Goal: Book appointment/travel/reservation

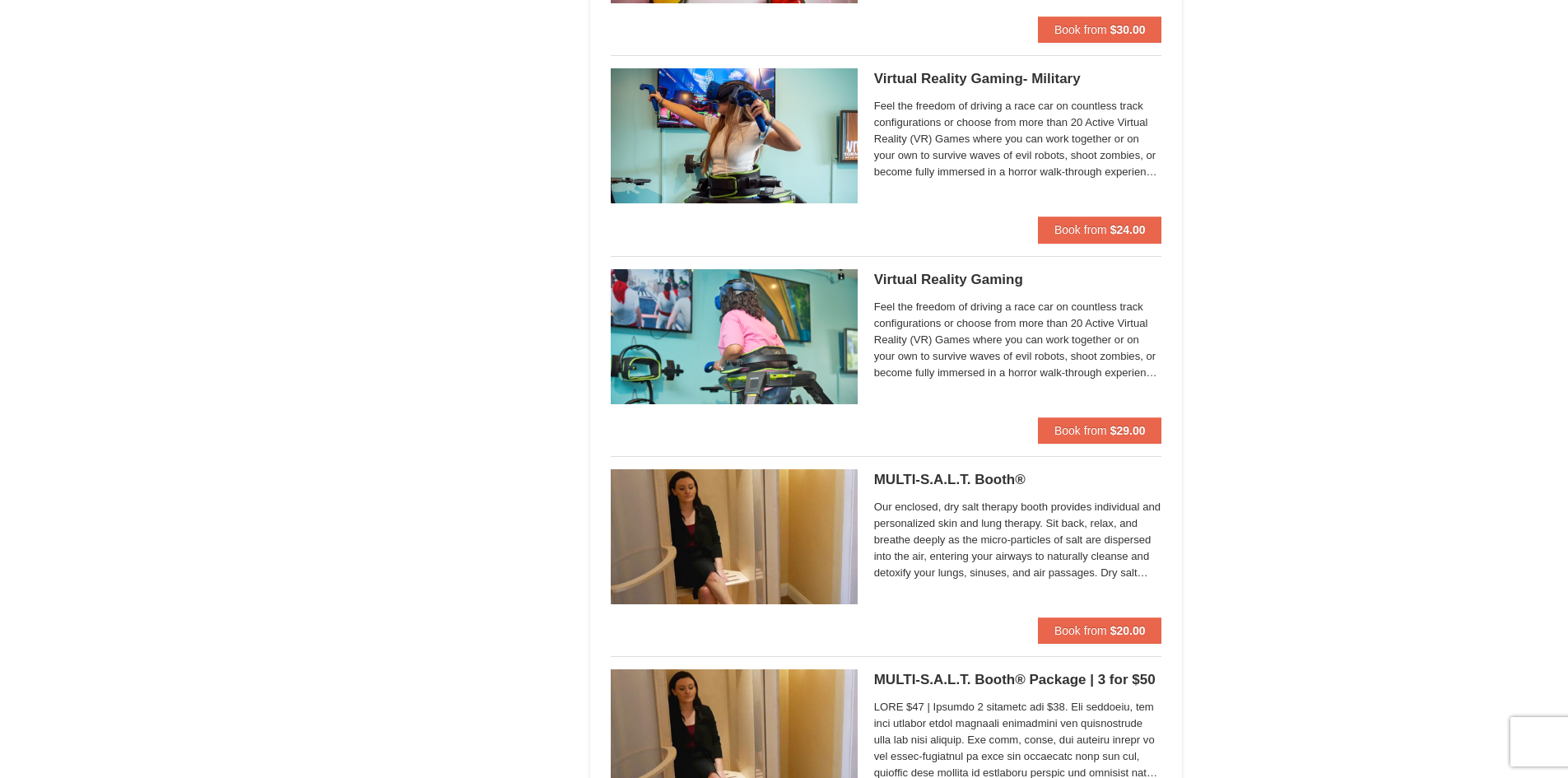
scroll to position [2800, 0]
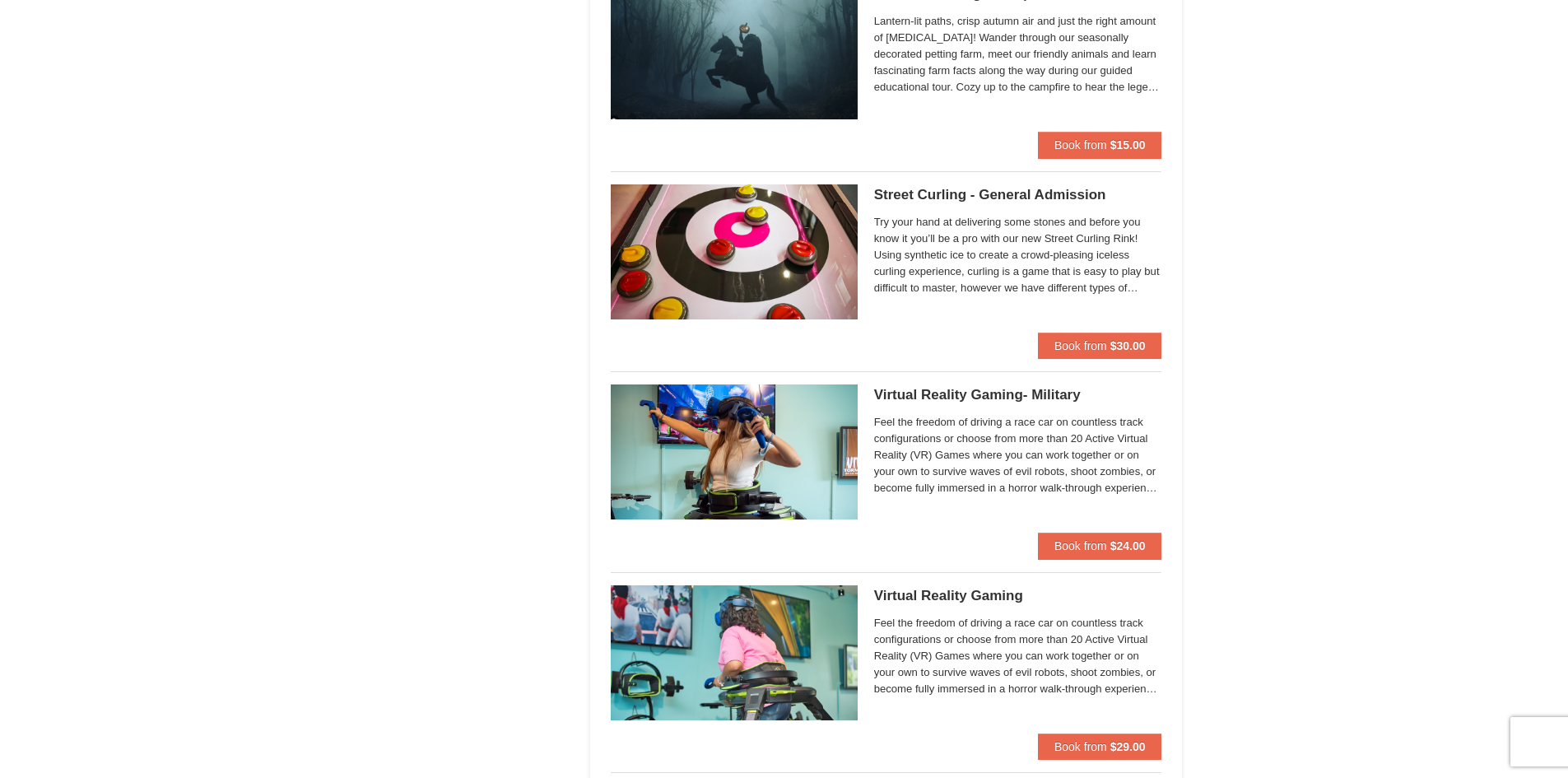
click at [781, 232] on img at bounding box center [734, 251] width 247 height 135
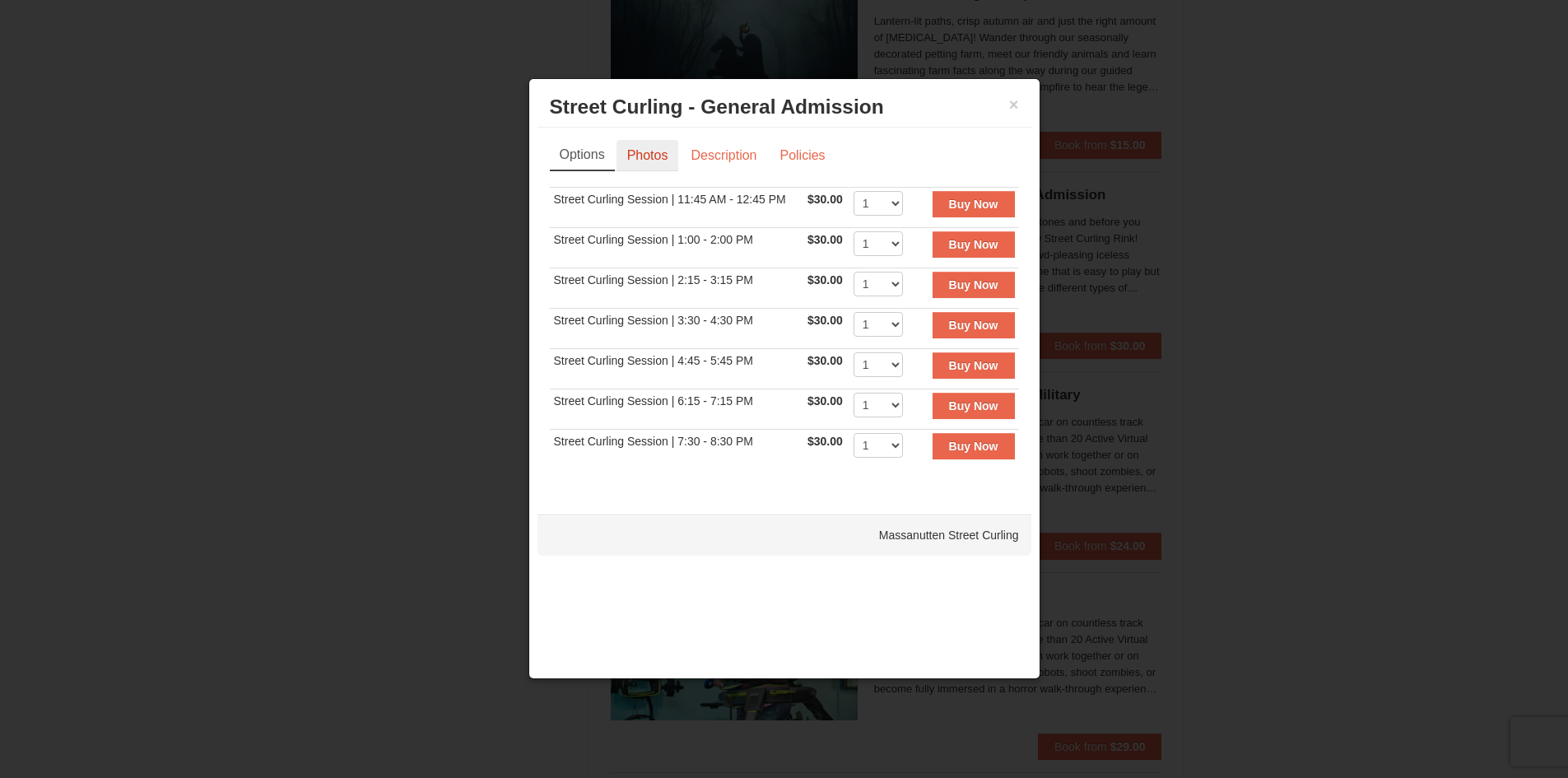
click at [676, 164] on link "Photos" at bounding box center [648, 156] width 63 height 31
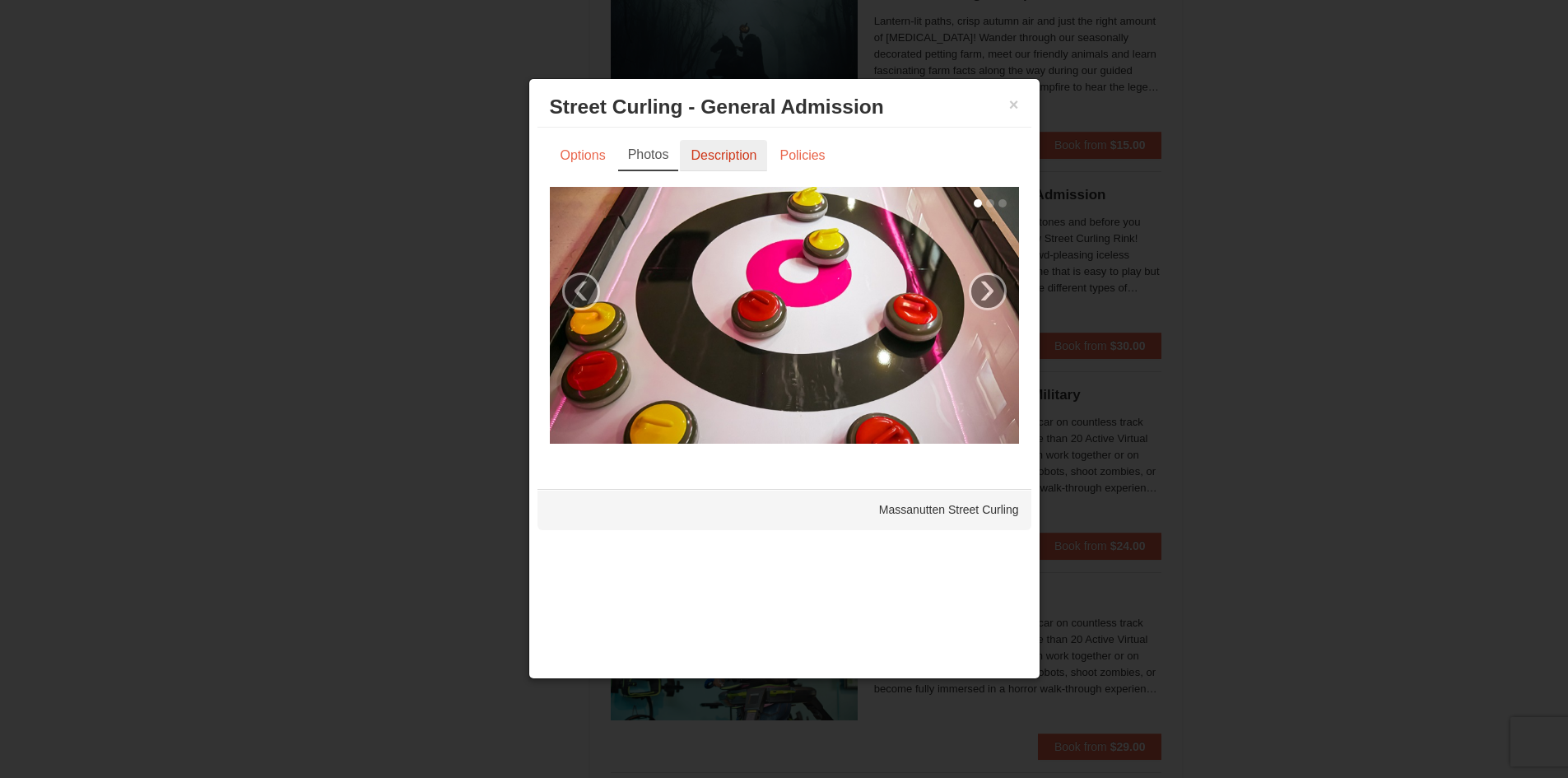
click at [749, 148] on link "Description" at bounding box center [723, 156] width 87 height 31
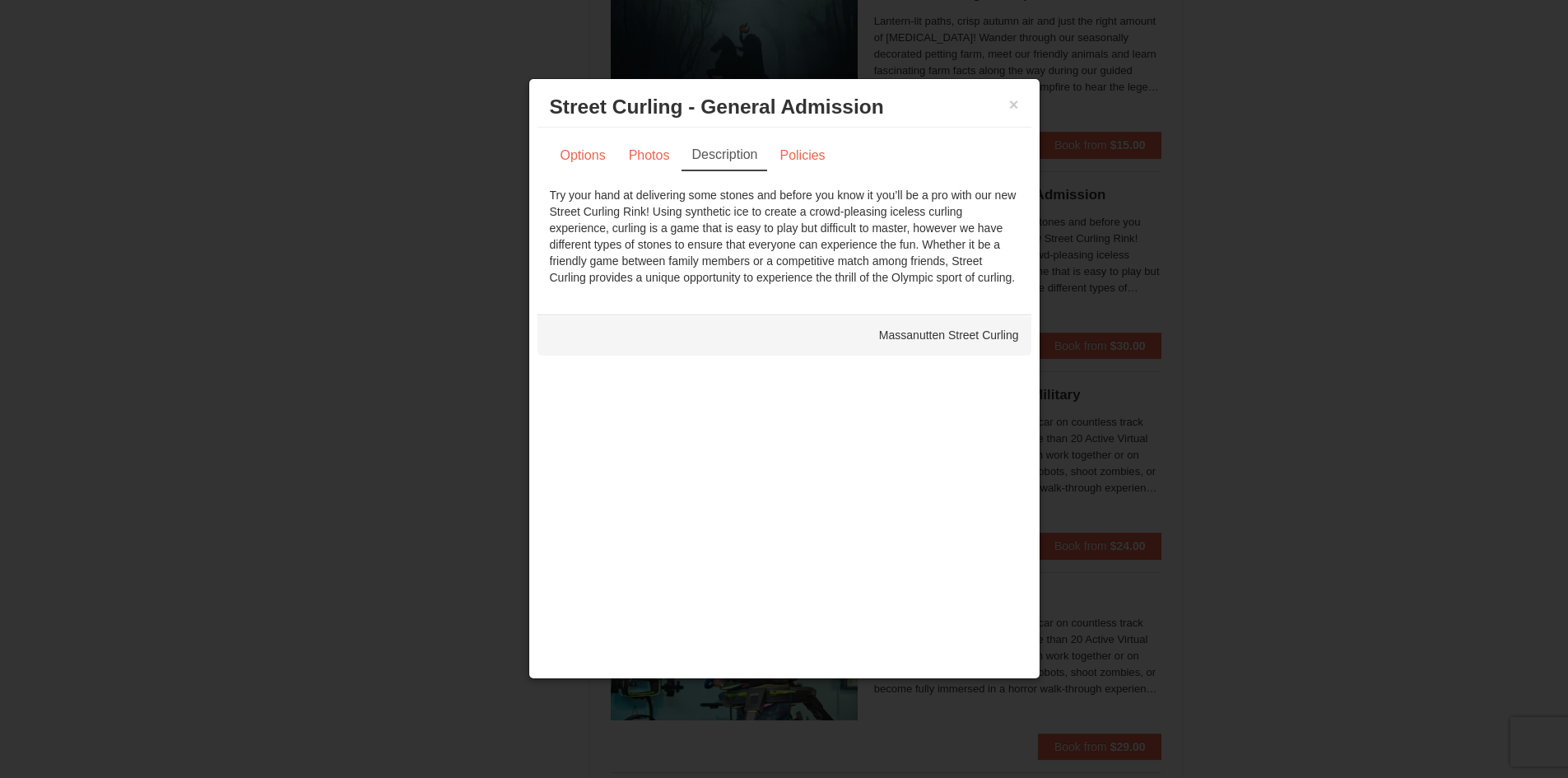
click at [1024, 111] on div "× Street Curling - General Admission [GEOGRAPHIC_DATA] Curling" at bounding box center [784, 107] width 494 height 40
click at [1010, 96] on button "×" at bounding box center [1013, 104] width 9 height 16
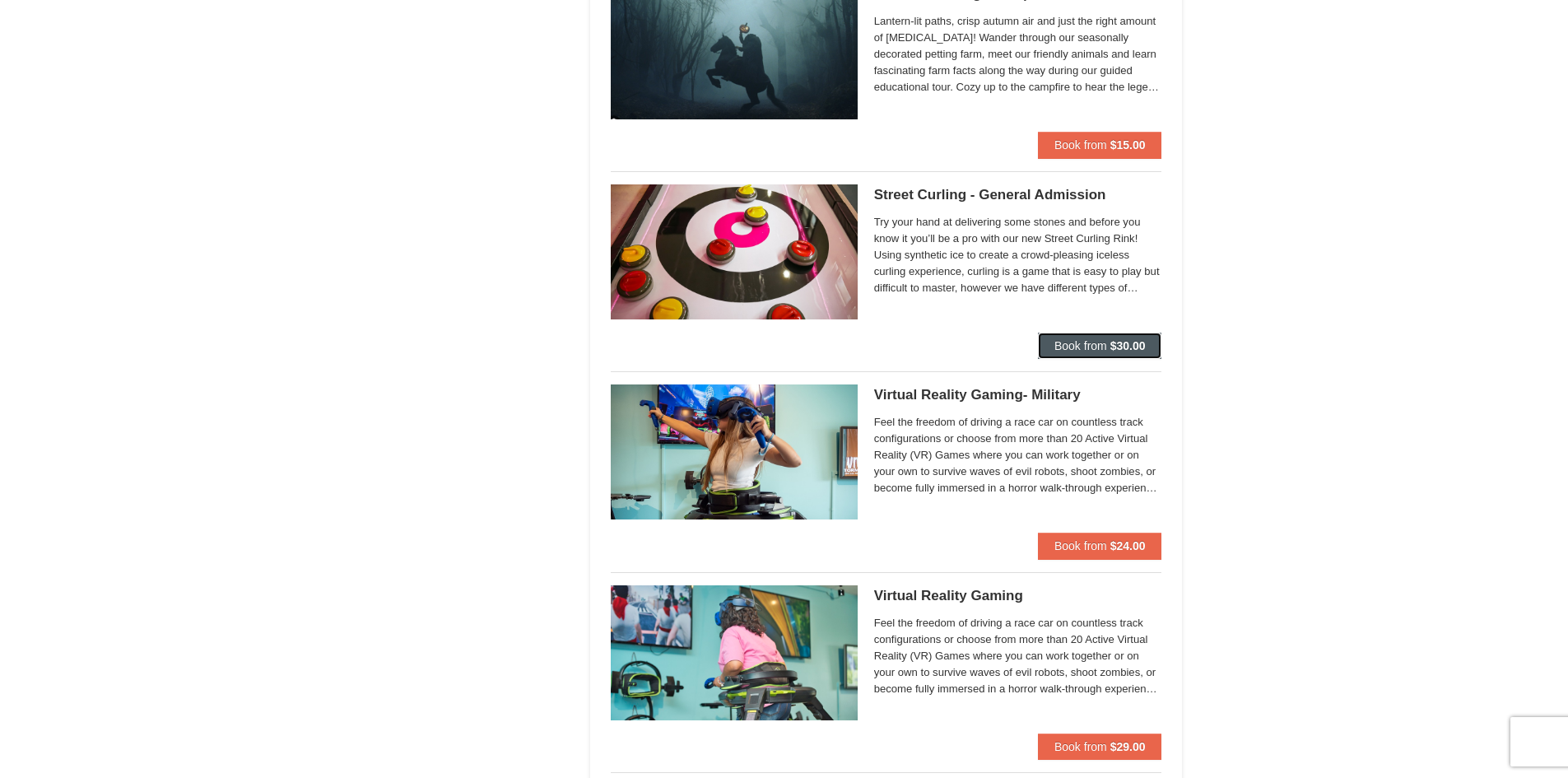
click at [1117, 346] on strong "$30.00" at bounding box center [1128, 345] width 35 height 13
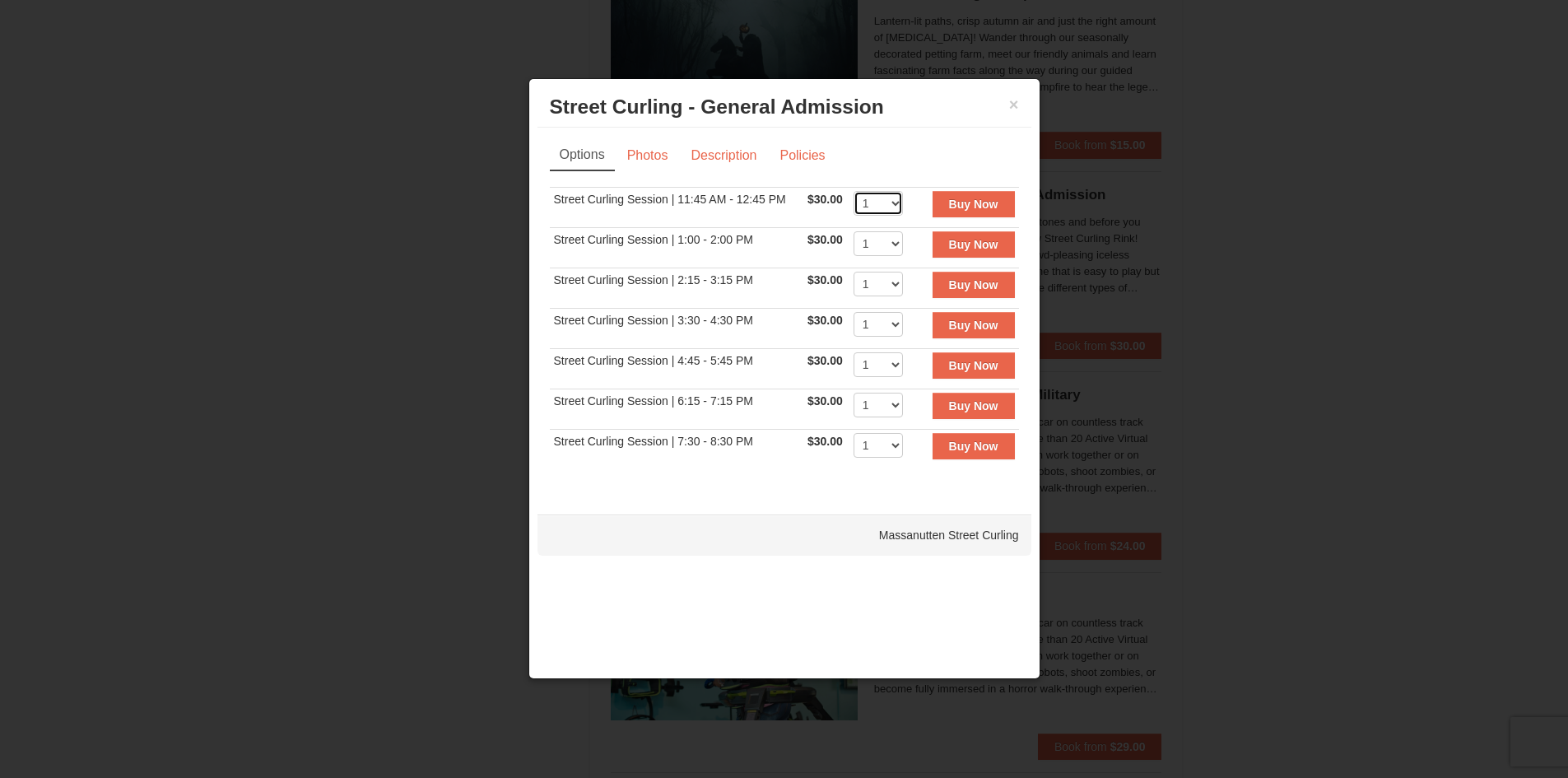
click at [876, 199] on select "1" at bounding box center [877, 203] width 49 height 25
click at [906, 191] on td "1" at bounding box center [880, 207] width 61 height 40
click at [895, 201] on select "1" at bounding box center [877, 203] width 49 height 25
click at [853, 191] on select "1" at bounding box center [877, 203] width 49 height 25
click at [815, 153] on link "Policies" at bounding box center [802, 156] width 67 height 31
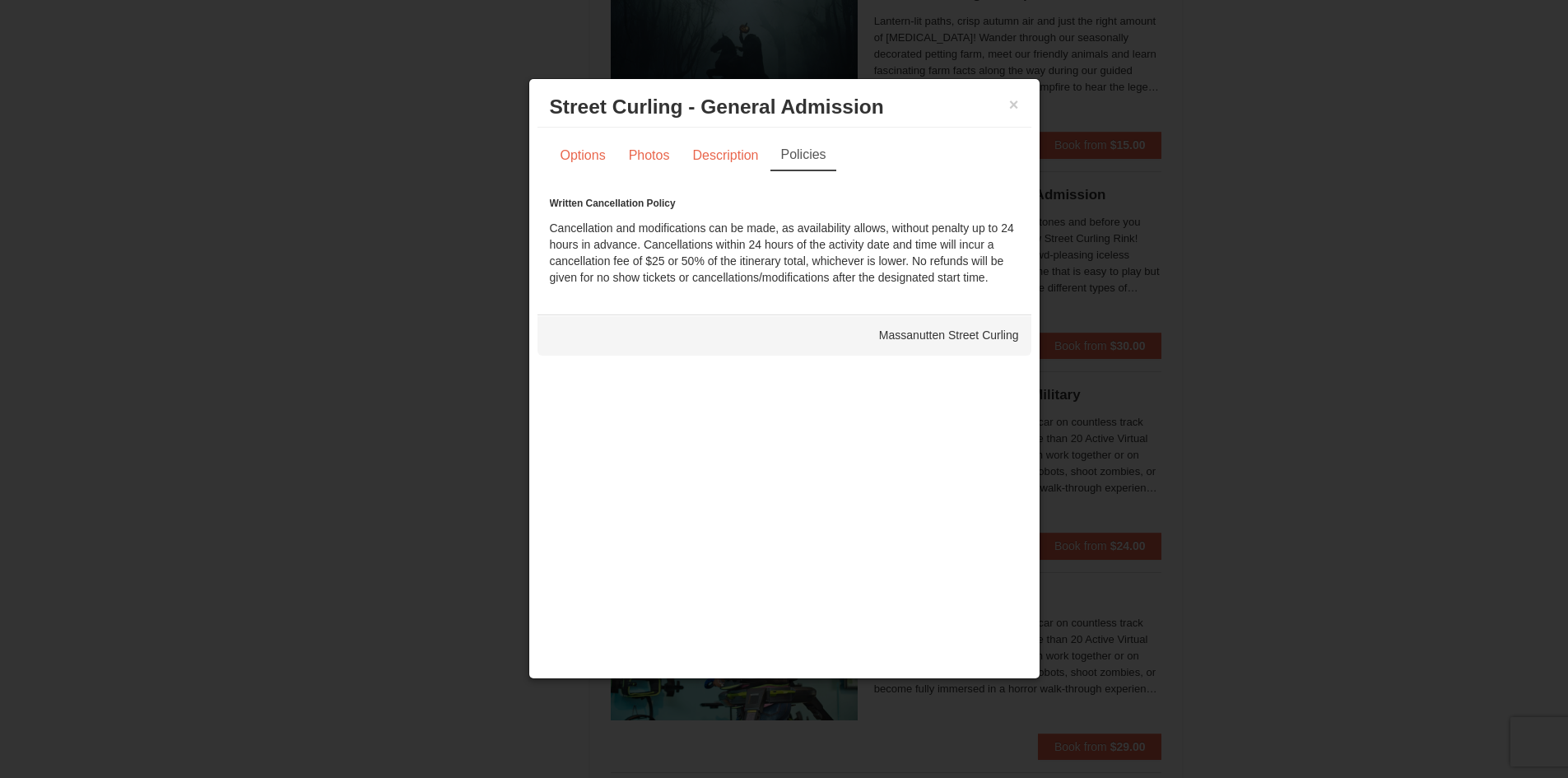
click at [1033, 78] on div "× Street Curling - General Admission [GEOGRAPHIC_DATA] Curling Options Photos D…" at bounding box center [784, 379] width 512 height 602
click at [1016, 111] on button "×" at bounding box center [1013, 104] width 9 height 16
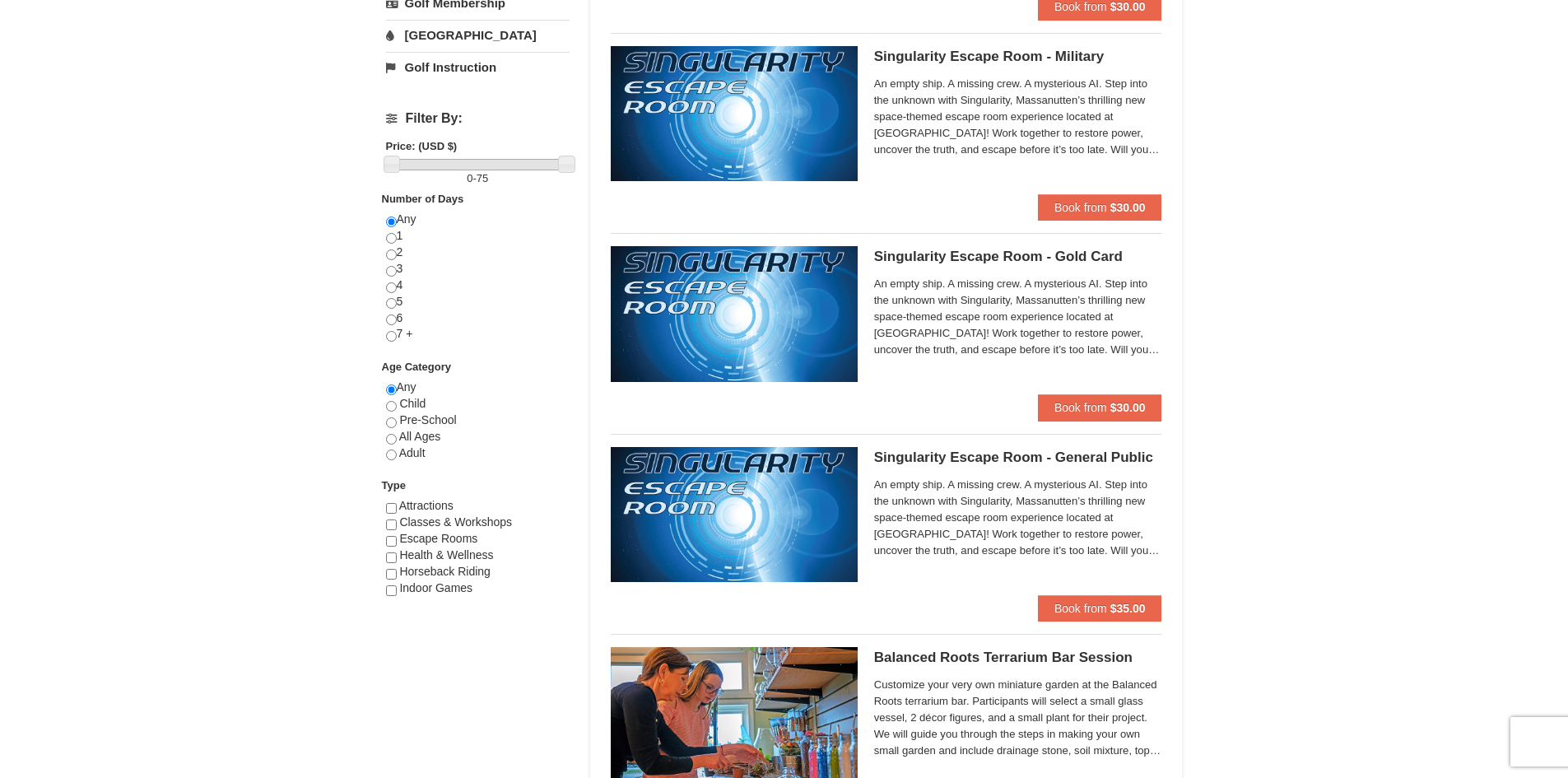
scroll to position [0, 0]
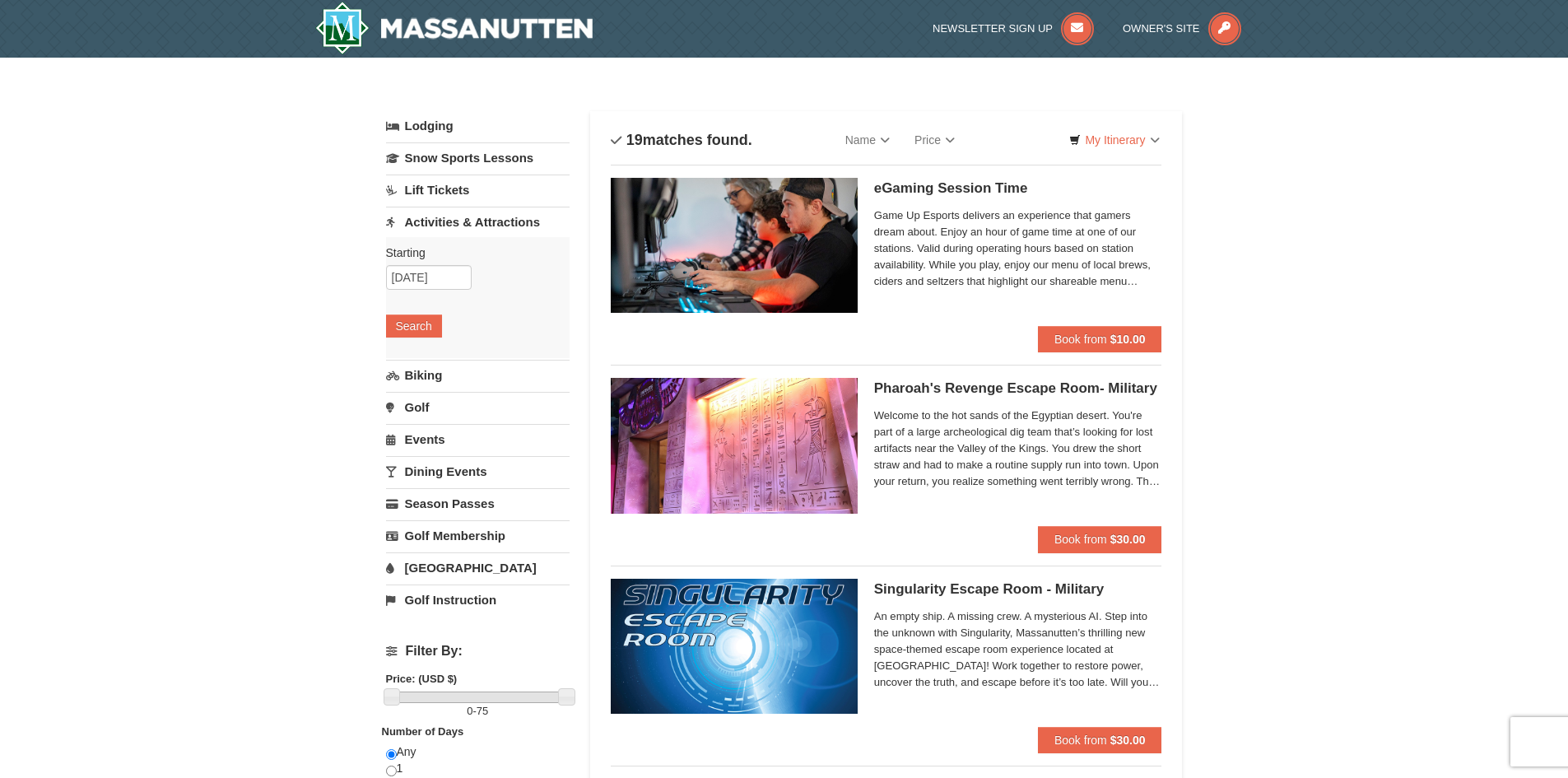
click at [427, 130] on link "Lodging" at bounding box center [477, 126] width 183 height 29
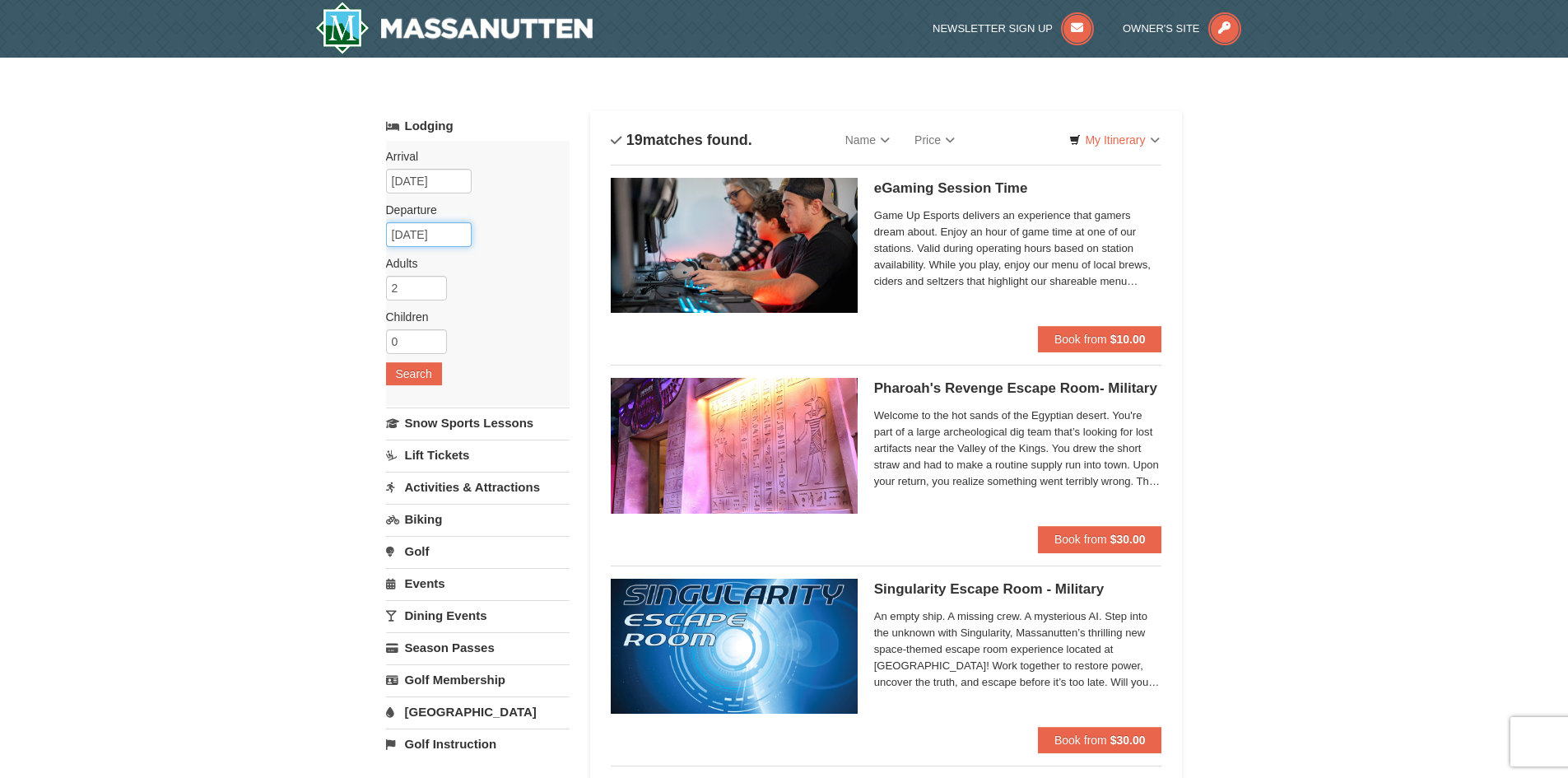
click at [413, 237] on input "[DATE]" at bounding box center [429, 234] width 86 height 25
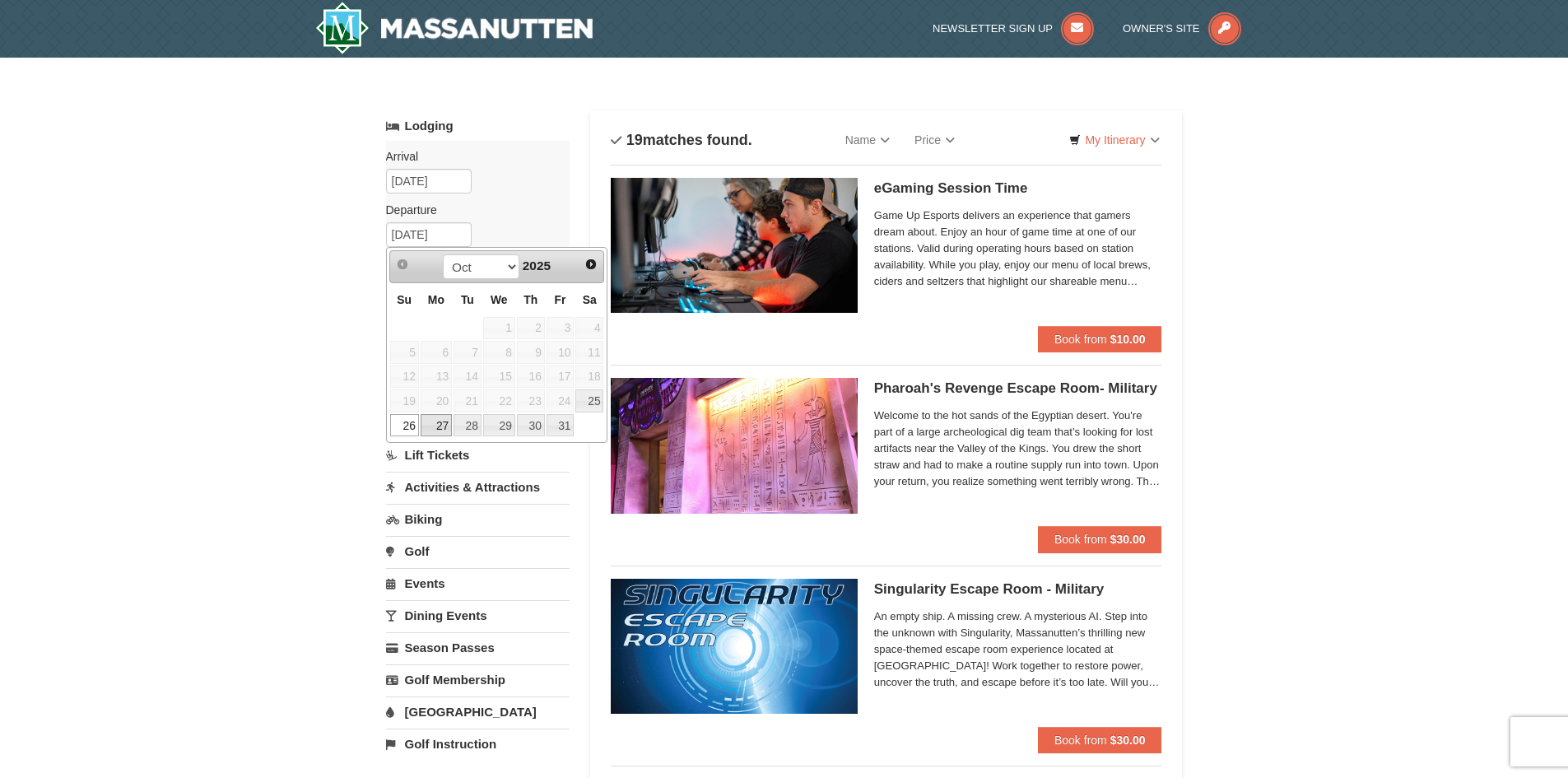
click at [442, 429] on link "27" at bounding box center [436, 425] width 31 height 23
type input "[DATE]"
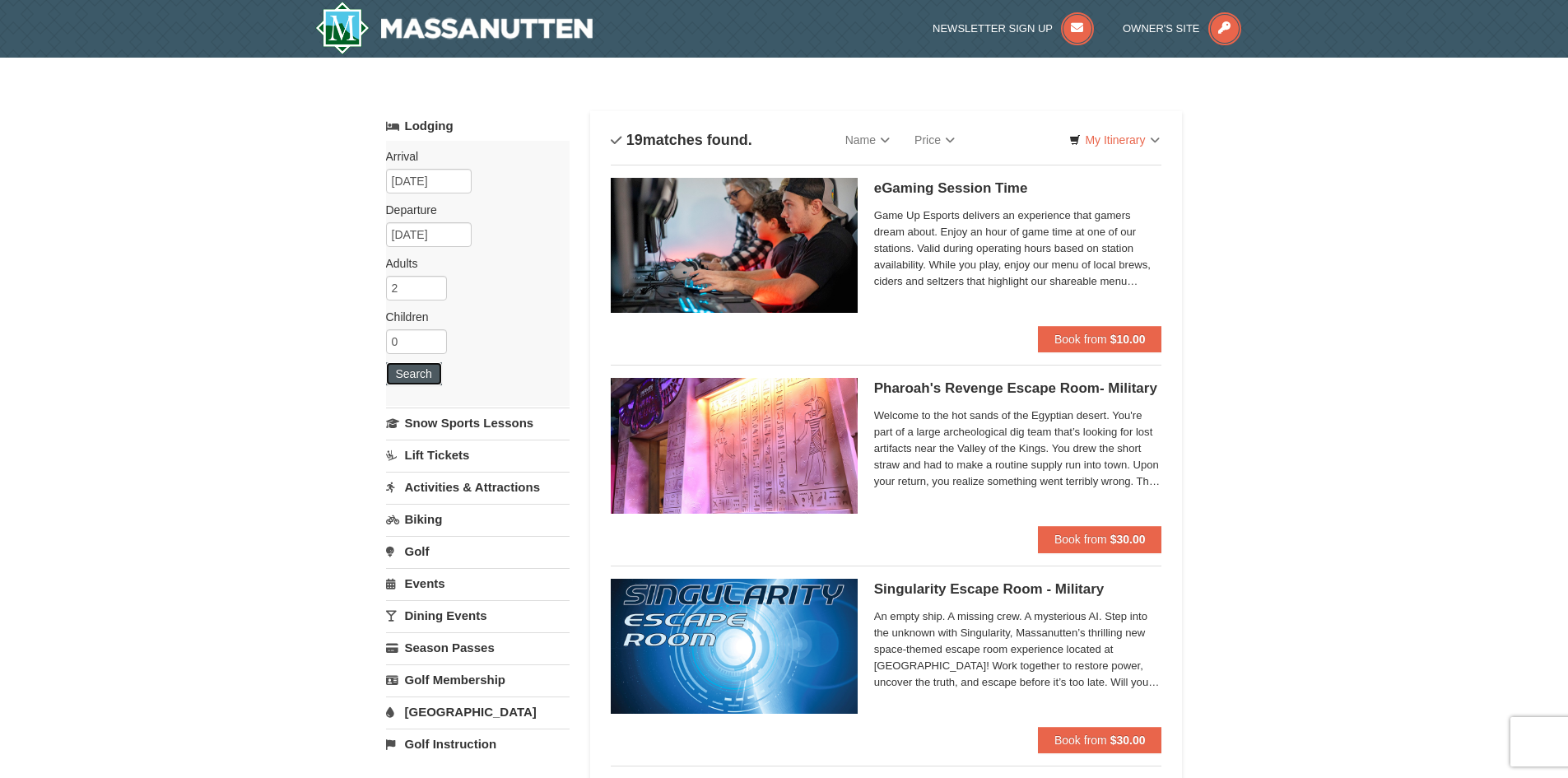
click at [428, 374] on button "Search" at bounding box center [414, 374] width 56 height 23
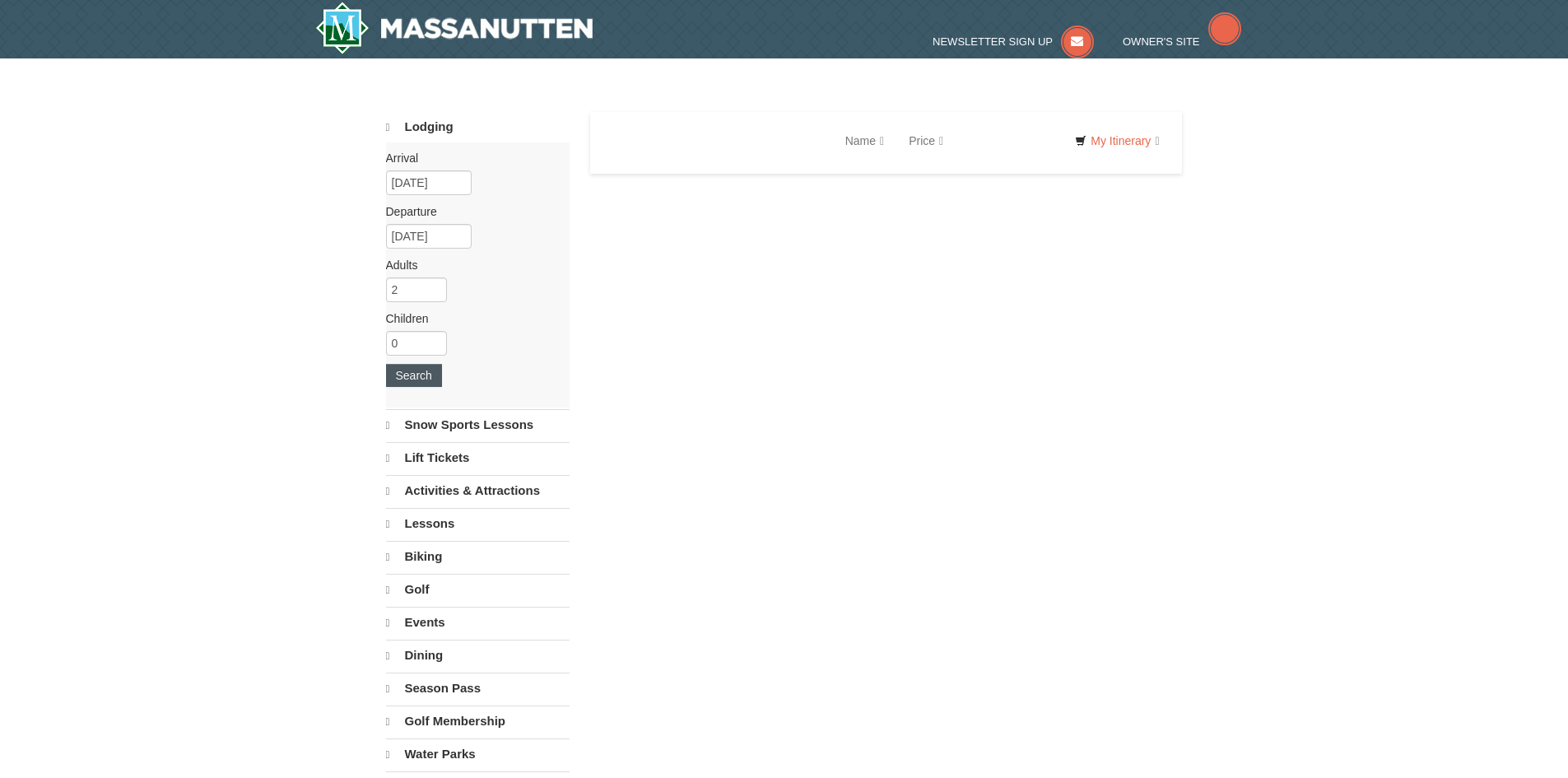
select select "10"
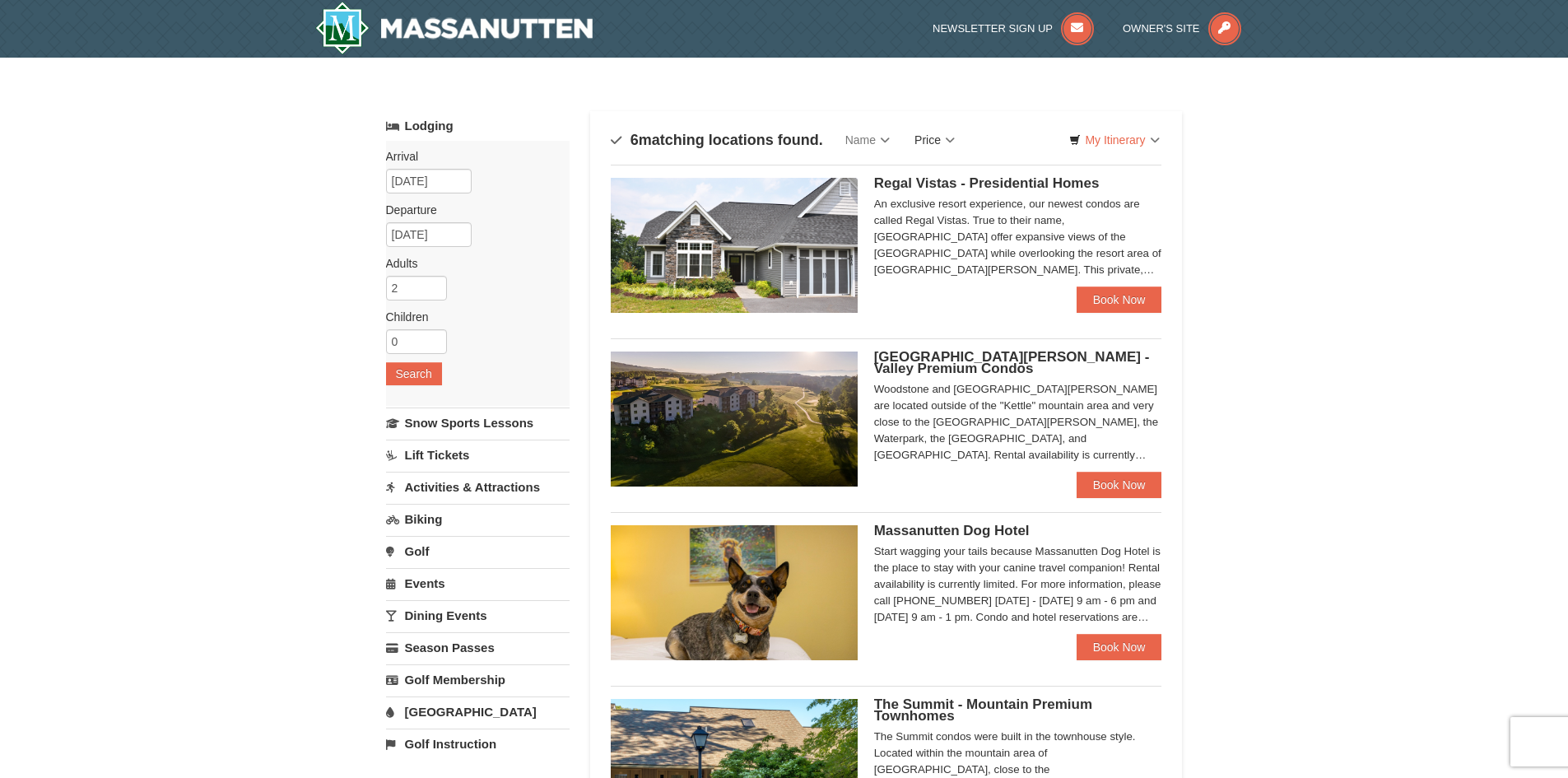
click at [926, 142] on link "Price" at bounding box center [935, 140] width 65 height 33
click at [930, 167] on link "Price (Low to High)" at bounding box center [968, 173] width 132 height 22
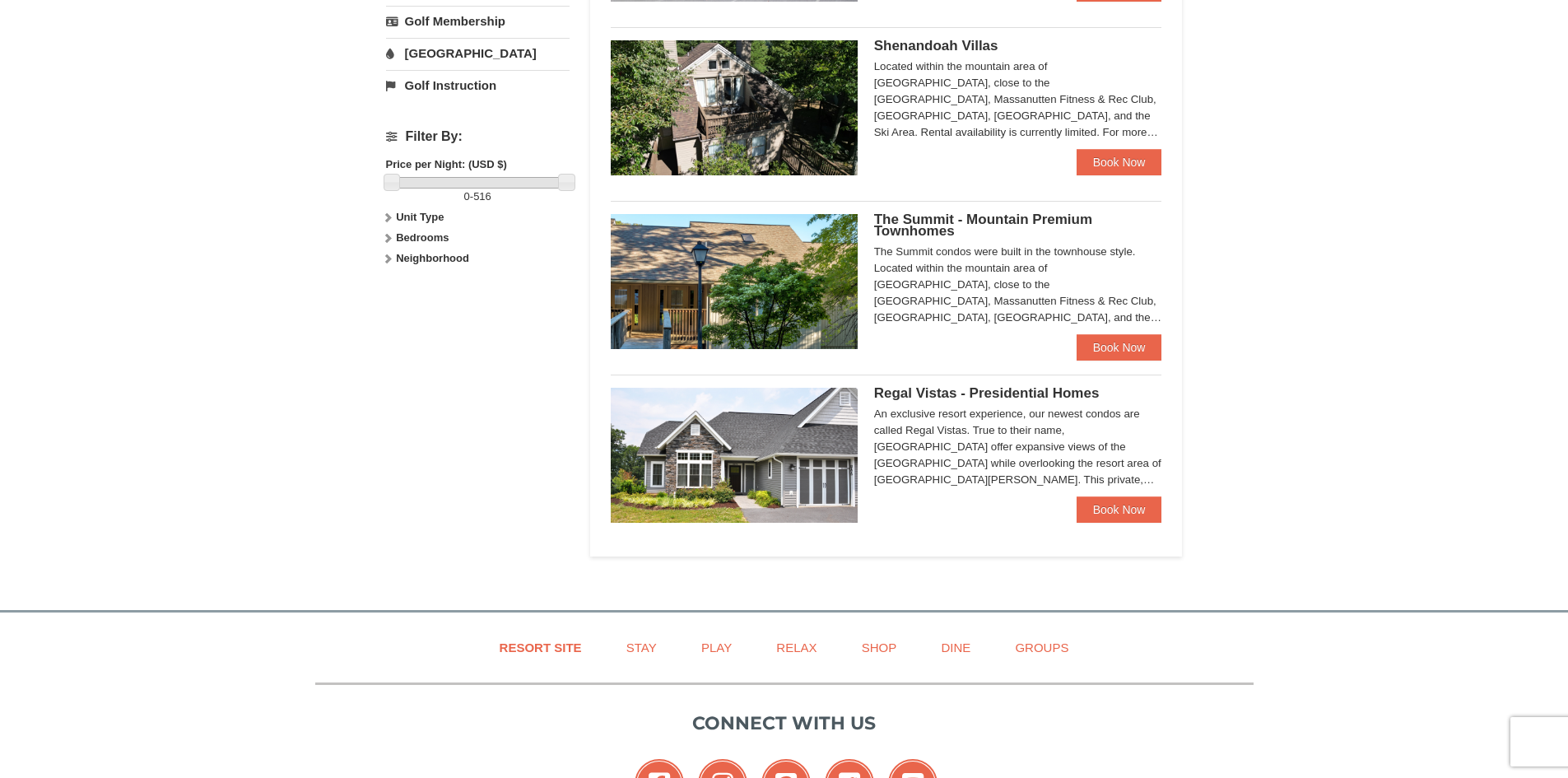
scroll to position [164, 0]
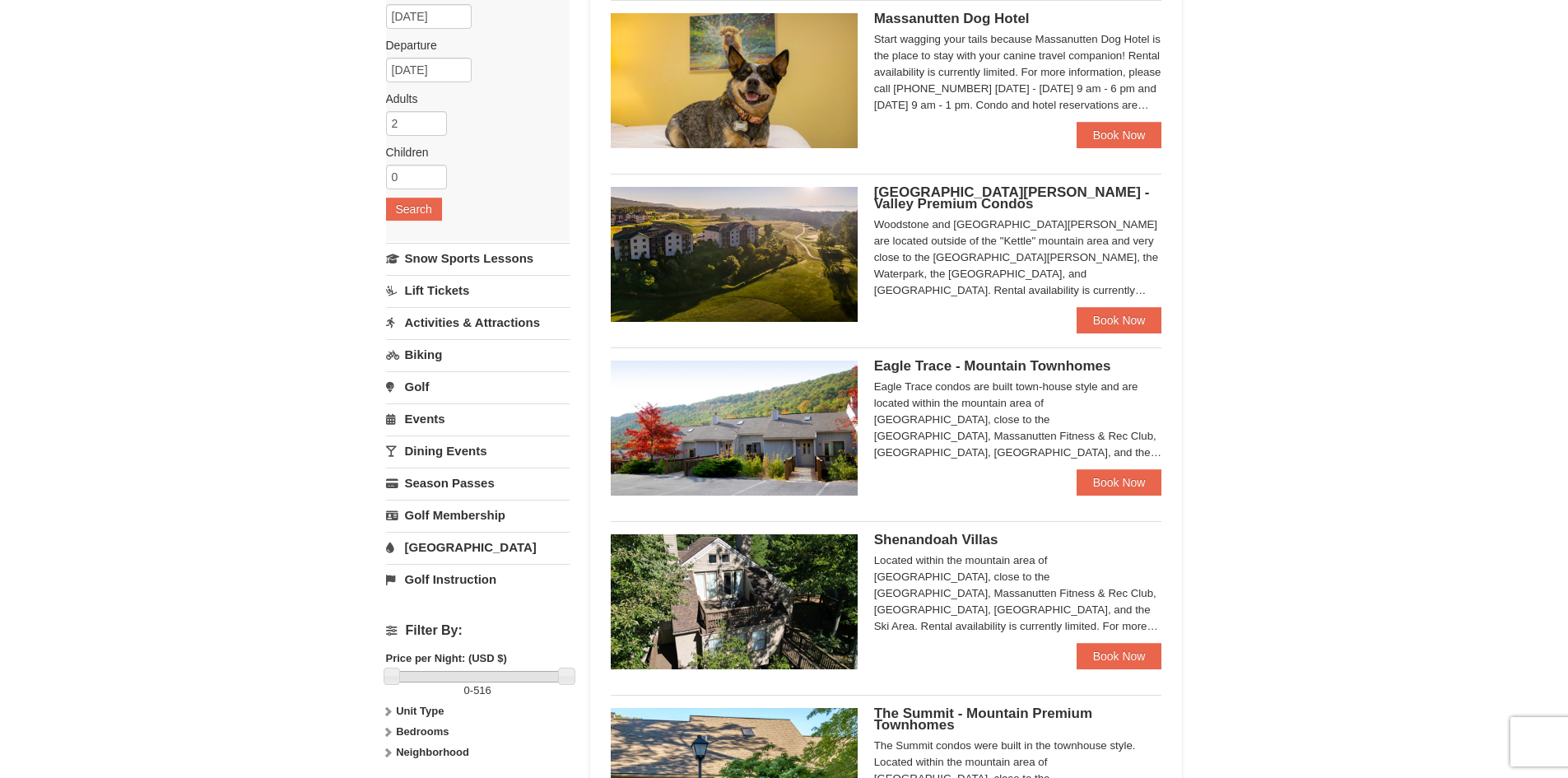
click at [434, 325] on link "Activities & Attractions" at bounding box center [477, 322] width 183 height 30
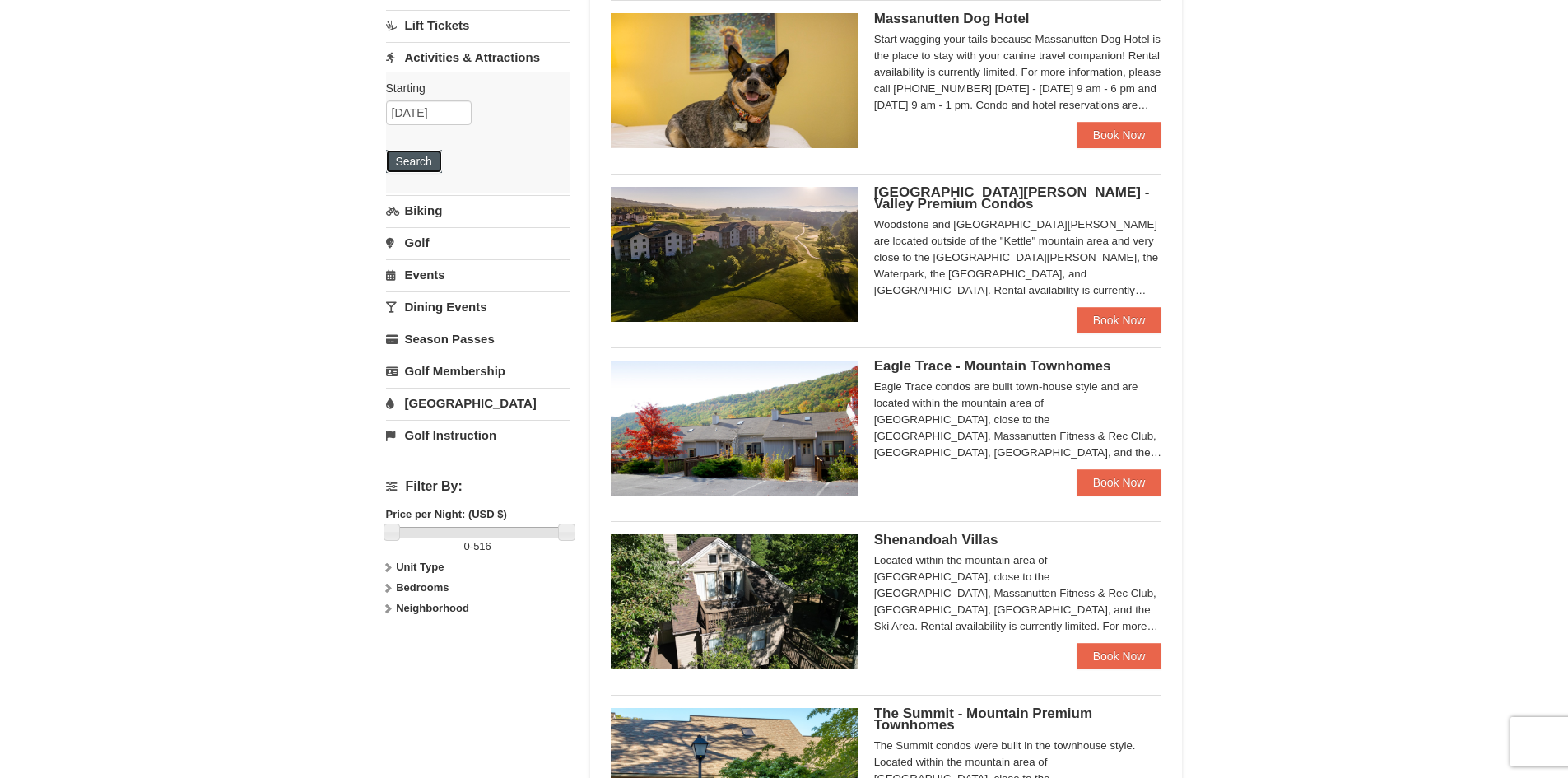
click at [415, 159] on button "Search" at bounding box center [414, 161] width 56 height 23
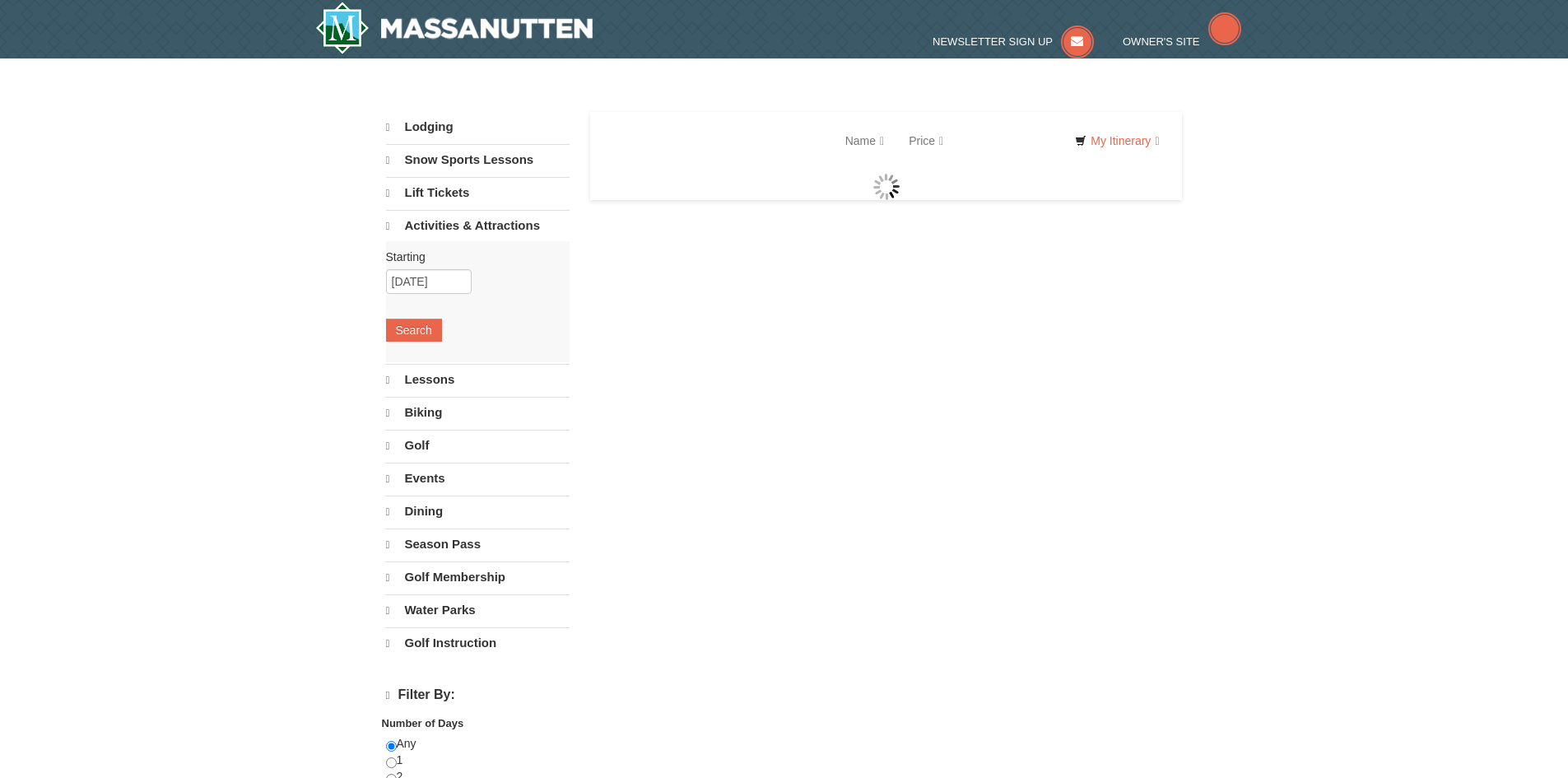
select select "10"
